Goal: Browse casually

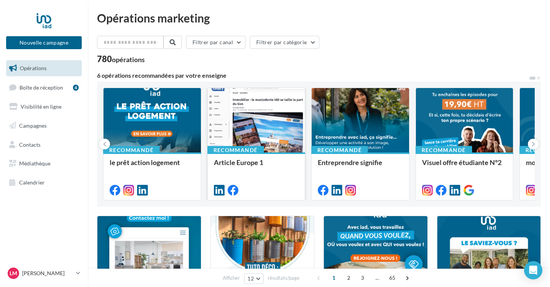
click at [268, 114] on div at bounding box center [256, 120] width 97 height 65
click at [152, 117] on div at bounding box center [151, 120] width 97 height 65
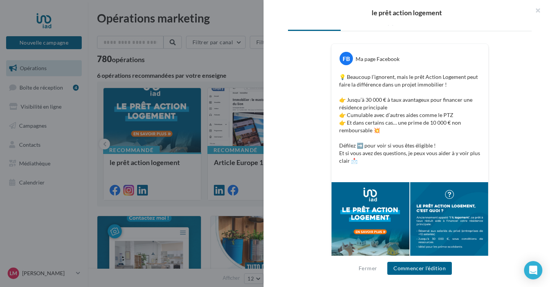
scroll to position [119, 0]
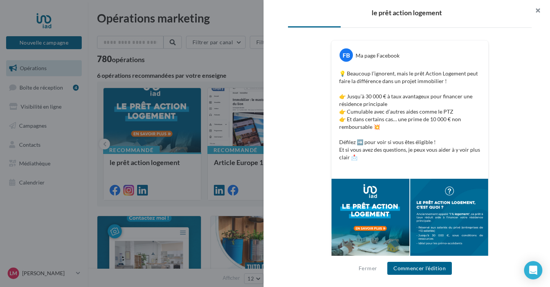
click at [538, 9] on button "button" at bounding box center [534, 11] width 31 height 23
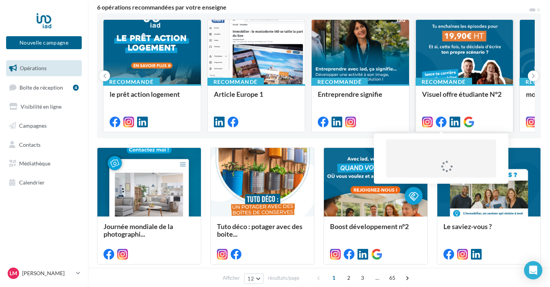
scroll to position [0, 0]
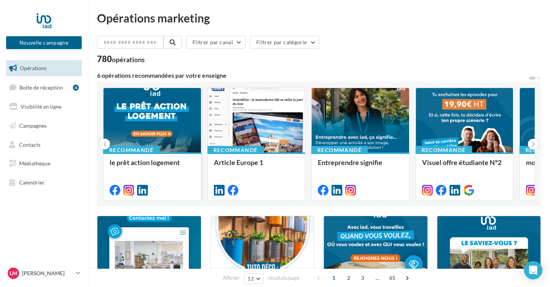
click at [145, 128] on div at bounding box center [151, 120] width 97 height 65
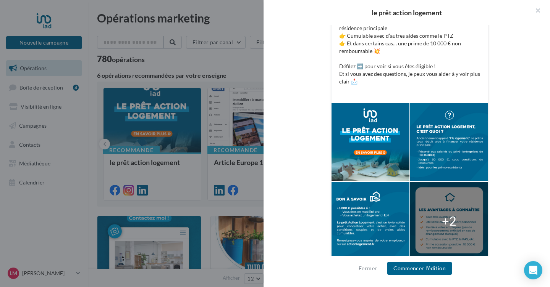
scroll to position [202, 0]
